Goal: Information Seeking & Learning: Check status

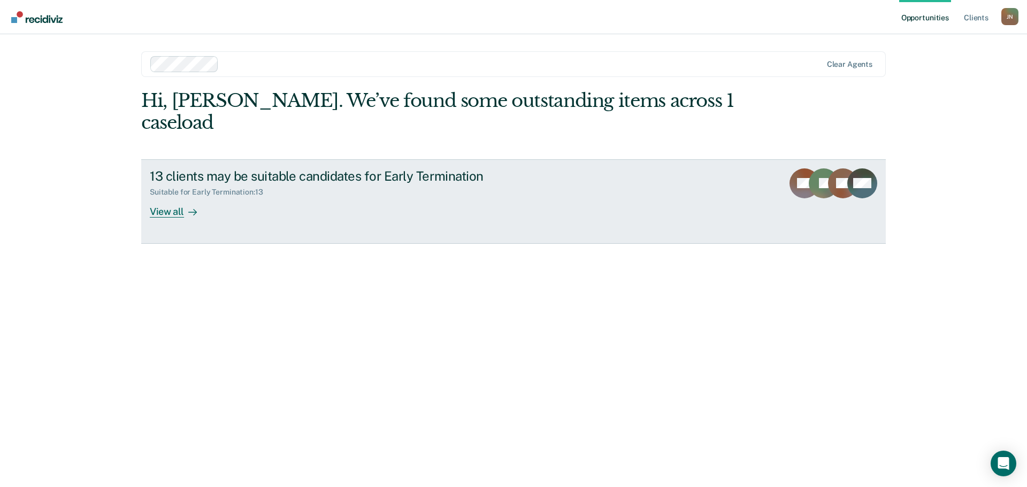
click at [156, 197] on div "View all" at bounding box center [180, 207] width 60 height 21
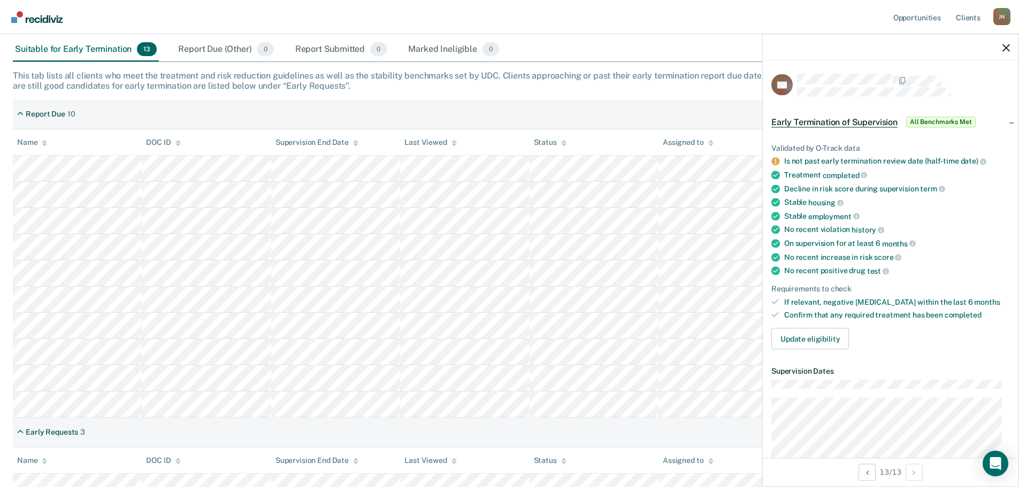
scroll to position [126, 0]
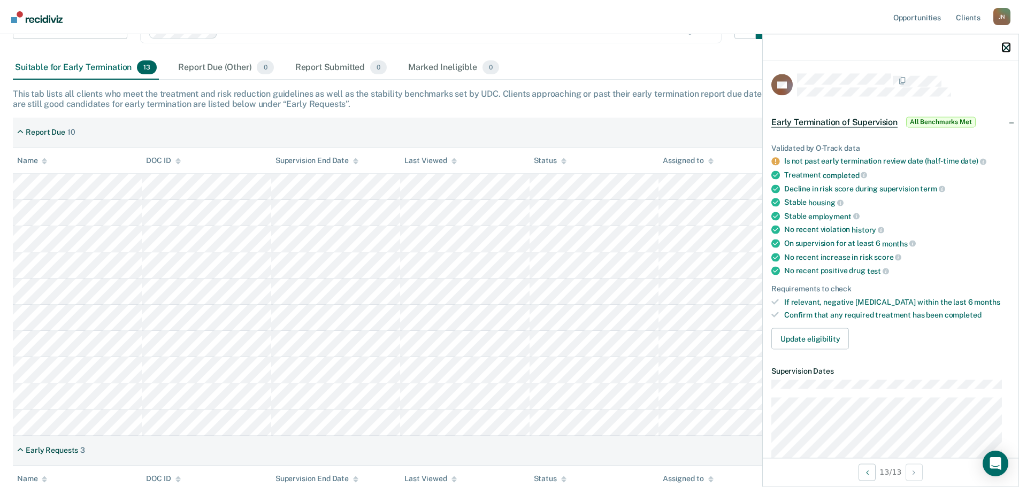
click at [1004, 47] on icon "button" at bounding box center [1006, 47] width 7 height 7
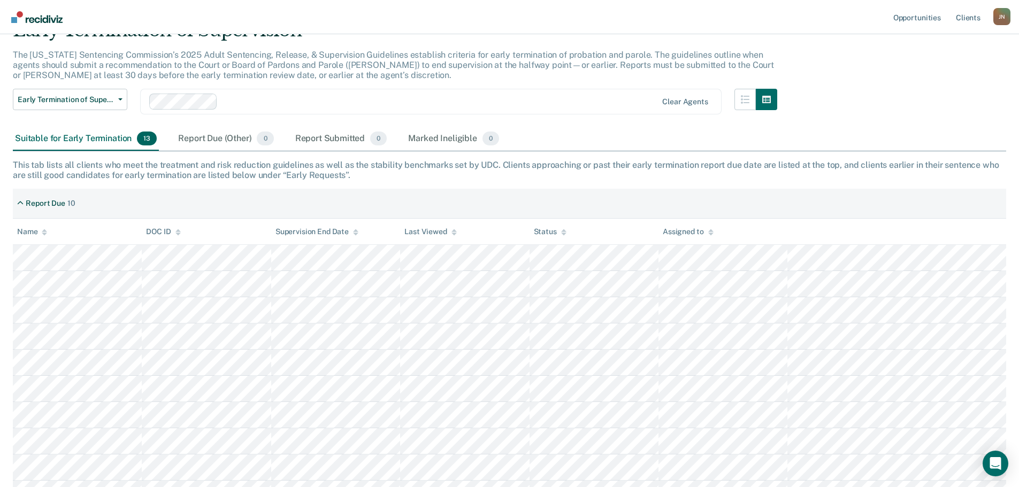
scroll to position [0, 0]
